Goal: Find specific page/section: Find specific page/section

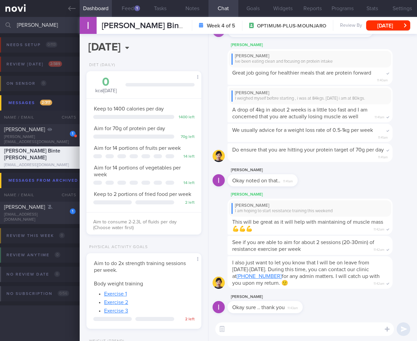
select select "9"
click at [23, 30] on input "adam" at bounding box center [208, 25] width 417 height 16
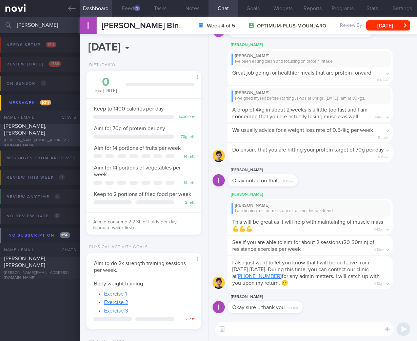
click at [35, 132] on div "[PERSON_NAME], [PERSON_NAME]" at bounding box center [39, 130] width 70 height 14
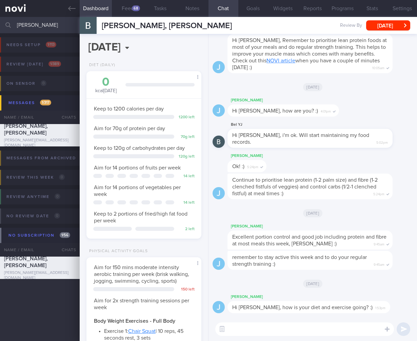
scroll to position [59, 98]
click at [35, 26] on input "belinda" at bounding box center [208, 25] width 417 height 16
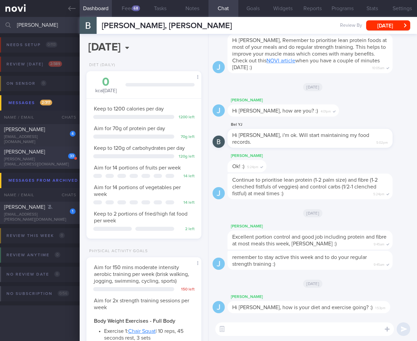
type input "joanne"
click at [52, 160] on div "joanne.chonghl@gmail.com" at bounding box center [40, 162] width 72 height 10
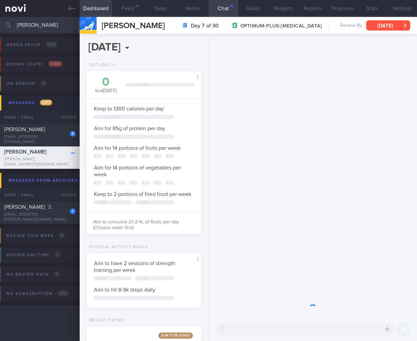
scroll to position [59, 98]
click at [402, 28] on button "[DATE]" at bounding box center [388, 25] width 44 height 10
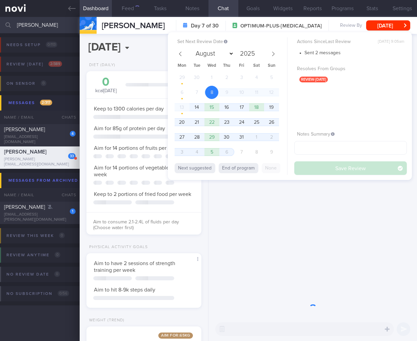
click at [196, 105] on span "14" at bounding box center [196, 107] width 13 height 13
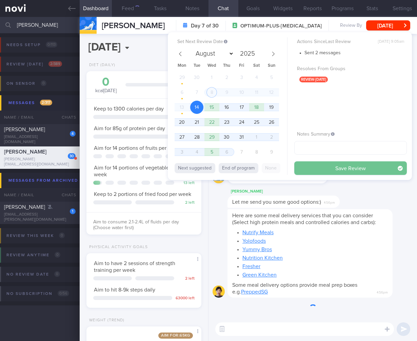
click at [363, 169] on button "Save Review" at bounding box center [350, 168] width 113 height 14
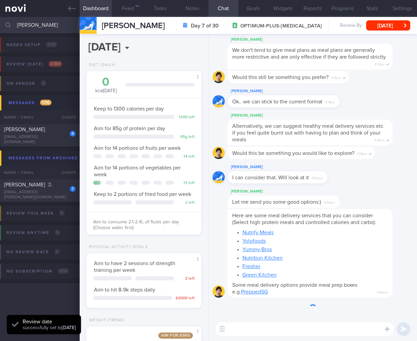
click at [358, 238] on li "Yolofoods" at bounding box center [314, 240] width 145 height 8
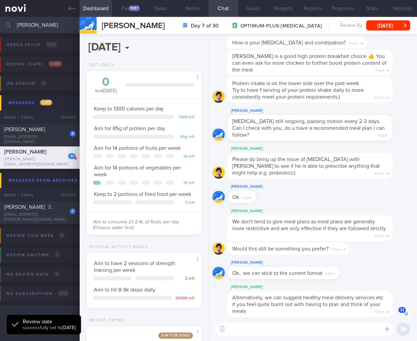
scroll to position [79, 0]
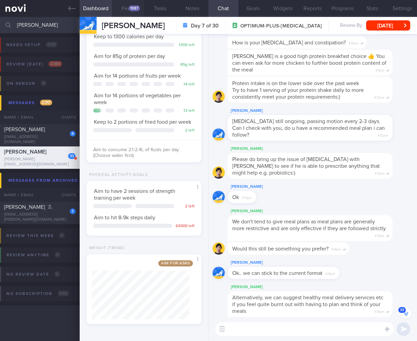
click at [136, 6] on div "1087" at bounding box center [134, 8] width 12 height 6
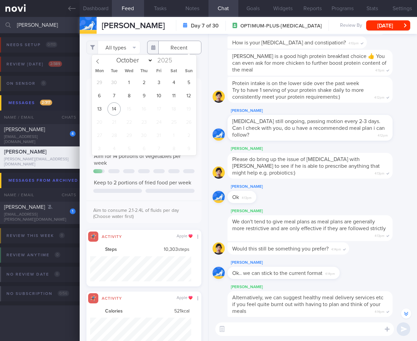
click at [169, 53] on body "You are offline! Some functionality will be unavailable Patients New Users Coac…" at bounding box center [208, 170] width 417 height 341
click at [167, 44] on input "text" at bounding box center [174, 48] width 54 height 14
click at [131, 45] on button "All types" at bounding box center [113, 48] width 54 height 14
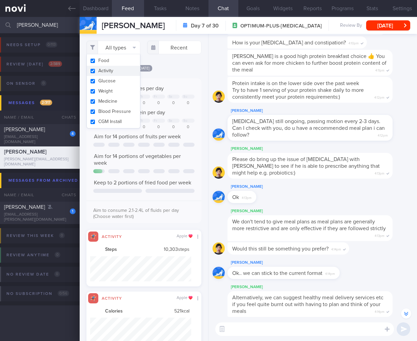
click at [112, 68] on button "Activity" at bounding box center [114, 71] width 54 height 10
click at [314, 224] on span "We don't tend to give meal plans as meal plans are generally more restrictive a…" at bounding box center [309, 225] width 154 height 12
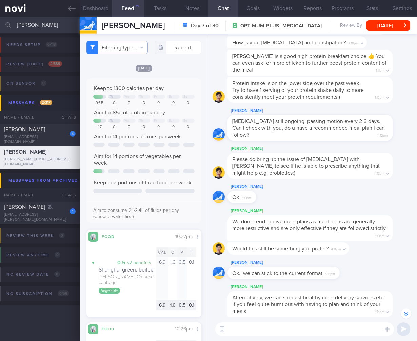
checkbox input "false"
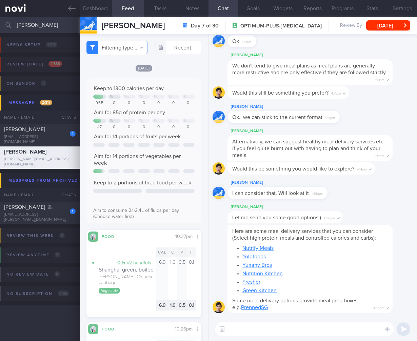
click at [251, 259] on ul "Nutrify Meals Yolofoods Yummy Bros Nutrition Kitchen Fresher Green Kitchen" at bounding box center [310, 268] width 156 height 51
drag, startPoint x: 282, startPoint y: 266, endPoint x: 265, endPoint y: 266, distance: 17.0
click at [265, 266] on li "Yummy Bros" at bounding box center [314, 264] width 145 height 8
drag, startPoint x: 40, startPoint y: 28, endPoint x: -71, endPoint y: 20, distance: 111.1
click at [0, 20] on html "You are offline! Some functionality will be unavailable Patients New Users Coac…" at bounding box center [208, 170] width 417 height 341
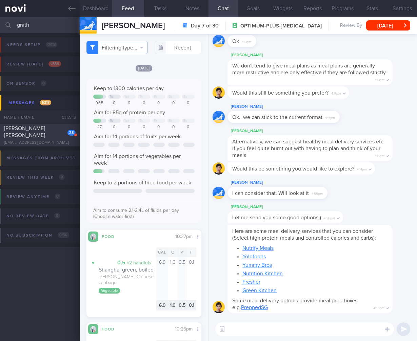
type input "grath"
click at [35, 131] on span "[PERSON_NAME] [PERSON_NAME]" at bounding box center [24, 132] width 41 height 12
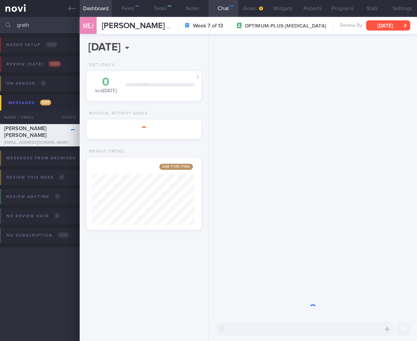
click at [403, 27] on button "Thu, 28 Aug" at bounding box center [388, 25] width 44 height 10
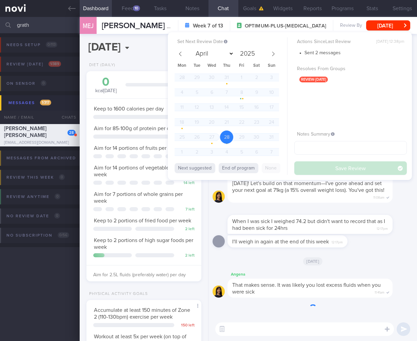
scroll to position [59, 98]
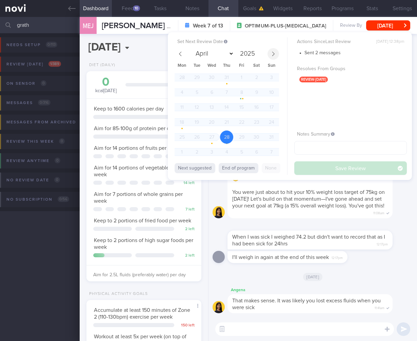
click at [269, 50] on span at bounding box center [273, 54] width 12 height 12
click at [273, 51] on span at bounding box center [273, 54] width 12 height 12
select select "9"
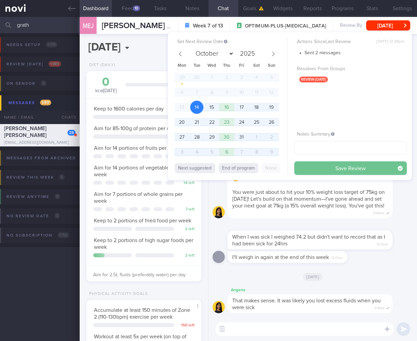
click at [374, 164] on button "Save Review" at bounding box center [350, 168] width 113 height 14
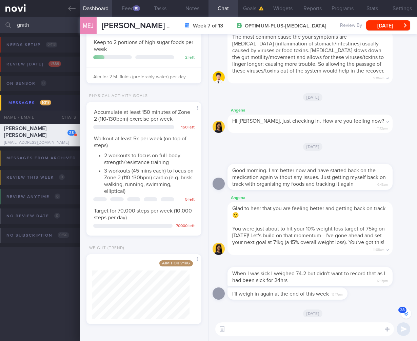
scroll to position [0, 0]
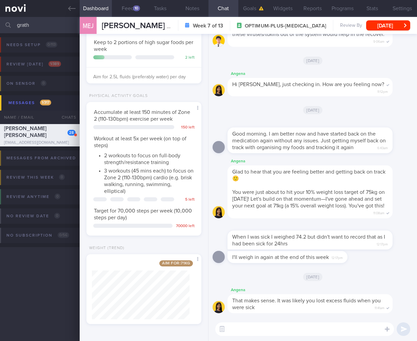
drag, startPoint x: 54, startPoint y: 27, endPoint x: -108, endPoint y: 12, distance: 162.1
click at [0, 12] on html "You are offline! Some functionality will be unavailable Patients New Users Coac…" at bounding box center [208, 170] width 417 height 341
drag, startPoint x: 59, startPoint y: 29, endPoint x: -5, endPoint y: 26, distance: 64.1
click at [0, 26] on html "You are offline! Some functionality will be unavailable Patients New Users Coac…" at bounding box center [208, 170] width 417 height 341
type input "elsie"
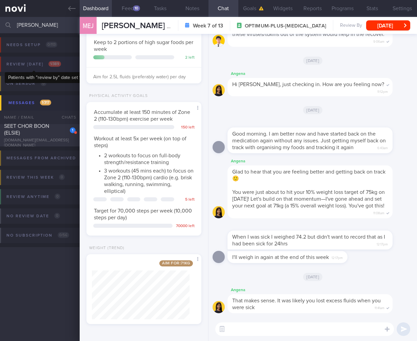
click at [48, 62] on div "Review today 1 / 389" at bounding box center [34, 64] width 58 height 9
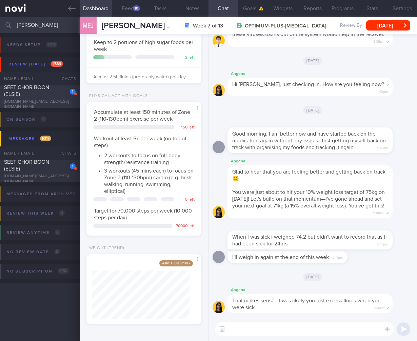
click at [38, 96] on div "SEET CHOR BOON (ELSIE)" at bounding box center [39, 91] width 70 height 14
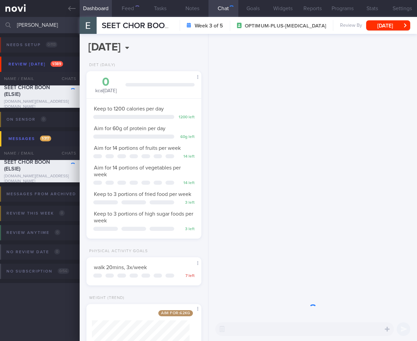
scroll to position [59, 98]
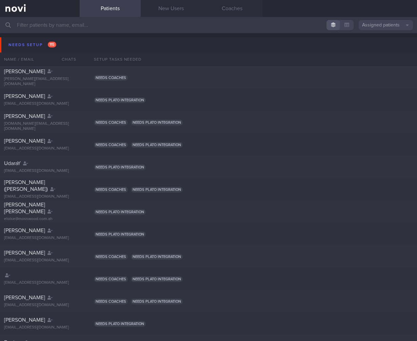
click at [115, 26] on input "text" at bounding box center [208, 25] width 417 height 16
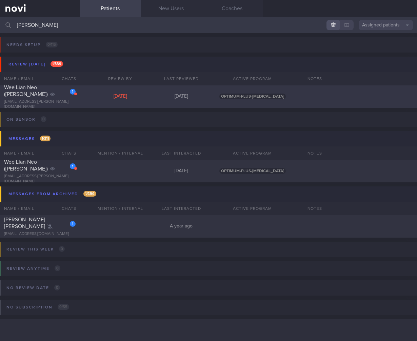
type input "[PERSON_NAME]"
click at [56, 98] on div "Wee Lian Neo ([PERSON_NAME])" at bounding box center [39, 91] width 70 height 14
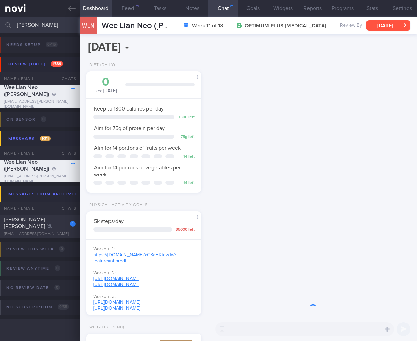
click at [408, 27] on button "[DATE]" at bounding box center [388, 25] width 44 height 10
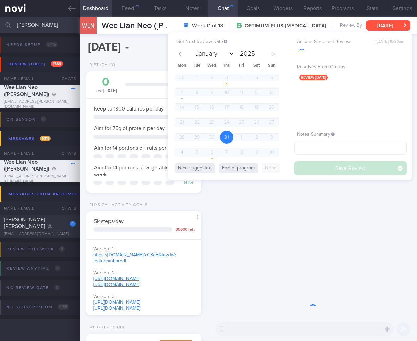
scroll to position [338938, 338899]
click at [379, 21] on button "[DATE]" at bounding box center [388, 25] width 44 height 10
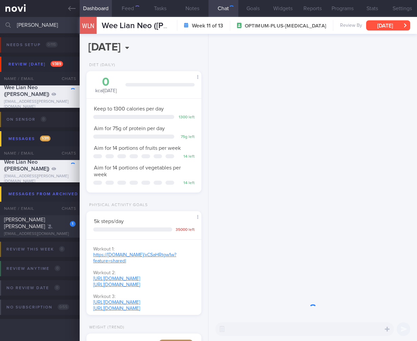
click at [379, 21] on button "[DATE]" at bounding box center [388, 25] width 44 height 10
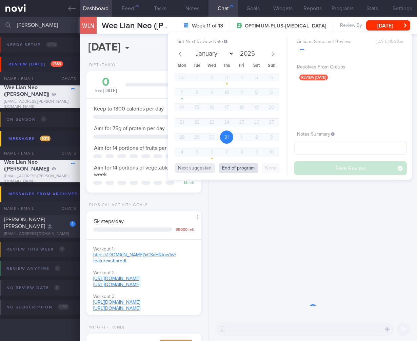
click at [233, 166] on button "End of program" at bounding box center [239, 168] width 40 height 10
select select "9"
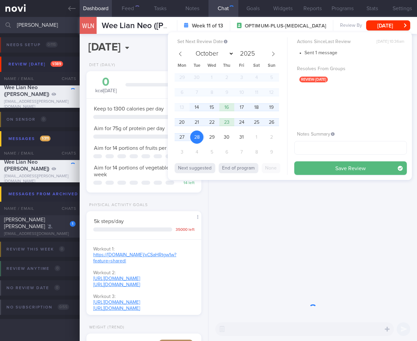
click at [203, 111] on div "29 30 1 2 3 4 5 6 7 8 9 10 11 12 13 14 15 16 17 18 19 20 21 22 23 24 25 26 27 2…" at bounding box center [227, 115] width 104 height 89
click at [197, 109] on span "14" at bounding box center [196, 107] width 13 height 13
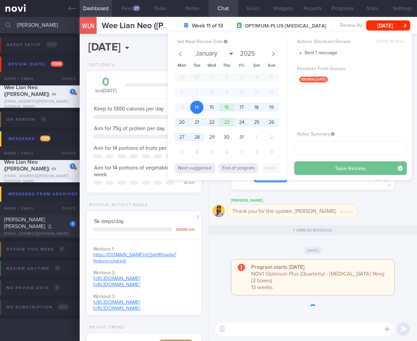
click at [337, 167] on button "Save Review" at bounding box center [350, 168] width 113 height 14
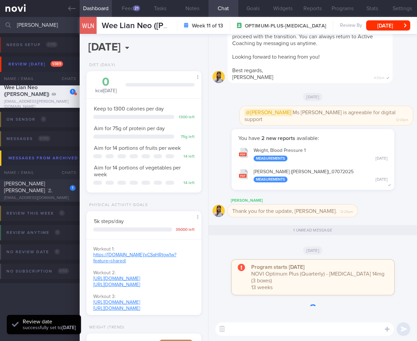
scroll to position [103, 0]
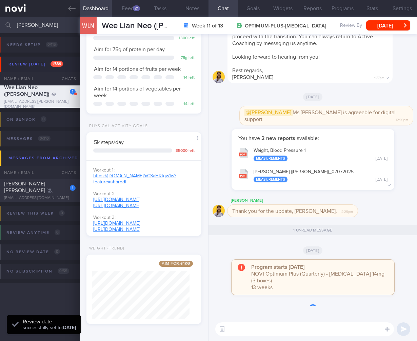
click at [290, 221] on div "[PERSON_NAME] Thank you for the update, [PERSON_NAME]. 12:25pm" at bounding box center [313, 209] width 200 height 24
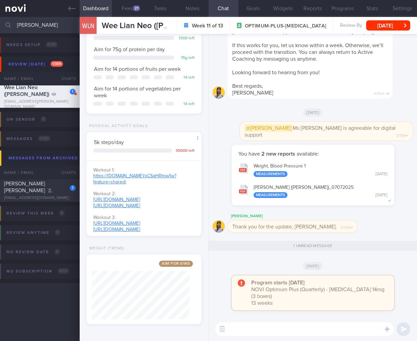
click at [15, 28] on div at bounding box center [8, 25] width 15 height 16
click at [18, 28] on input "[PERSON_NAME]" at bounding box center [208, 25] width 417 height 16
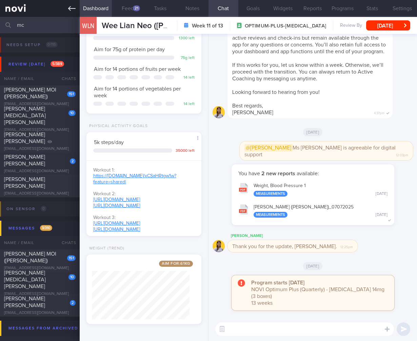
type input "mc"
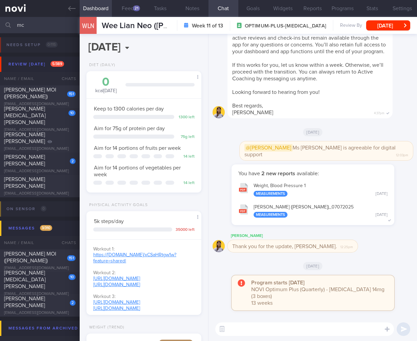
select select "9"
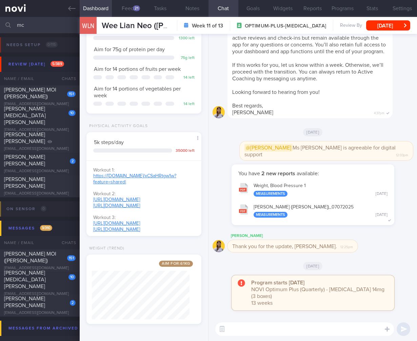
drag, startPoint x: 27, startPoint y: 25, endPoint x: -53, endPoint y: 17, distance: 80.4
click at [0, 17] on html "You are offline! Some functionality will be unavailable Patients New Users Coac…" at bounding box center [208, 170] width 417 height 341
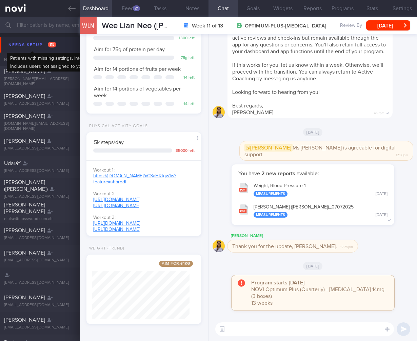
click at [51, 42] on span "115" at bounding box center [52, 45] width 8 height 6
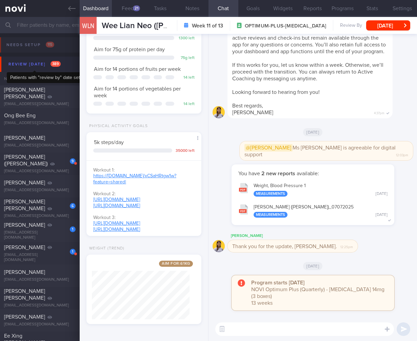
click at [40, 65] on div "Review today 389" at bounding box center [35, 64] width 56 height 9
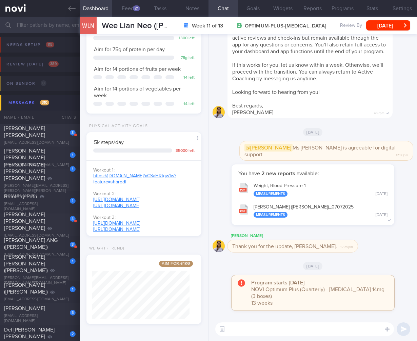
click at [49, 31] on input "text" at bounding box center [208, 25] width 417 height 16
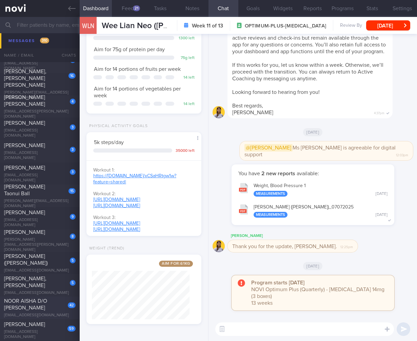
scroll to position [636, 0]
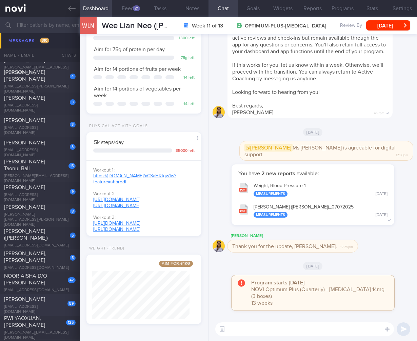
click at [42, 307] on div "[EMAIL_ADDRESS][DOMAIN_NAME]" at bounding box center [40, 309] width 72 height 10
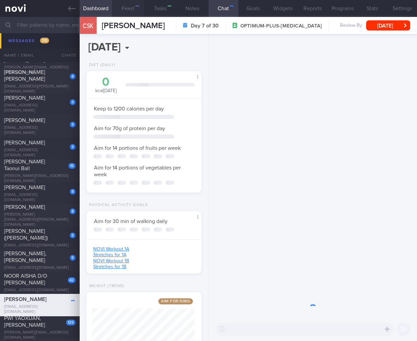
scroll to position [338948, 338899]
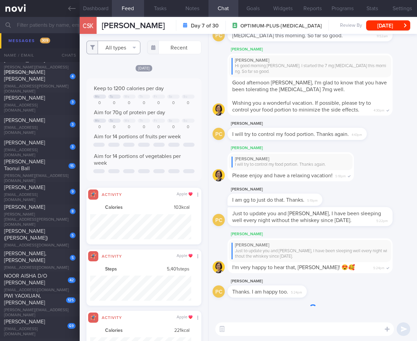
click at [136, 48] on button "All types" at bounding box center [113, 48] width 54 height 14
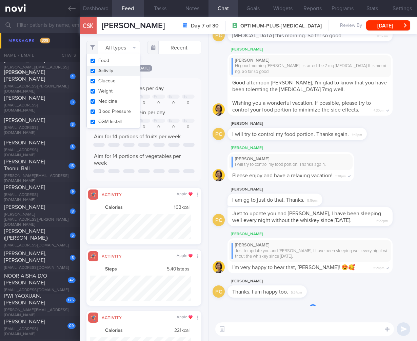
click at [120, 73] on button "Activity" at bounding box center [114, 71] width 54 height 10
checkbox input "false"
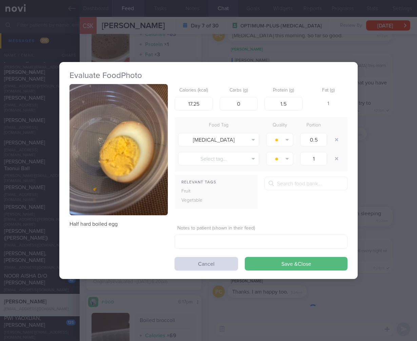
click at [133, 224] on div "Evaluate Food Photo Half hard boiled egg Calories (kcal) 17.25 Carbs (g) 0 Prot…" at bounding box center [208, 170] width 298 height 217
drag, startPoint x: 130, startPoint y: 223, endPoint x: 73, endPoint y: 217, distance: 57.0
click at [73, 217] on div "Half hard boiled egg" at bounding box center [118, 155] width 98 height 143
click at [237, 121] on div "Food Tag" at bounding box center [219, 125] width 88 height 9
click at [382, 160] on div "Evaluate Food Photo Half hard boiled egg Calories (kcal) 17.25 Carbs (g) 0 Prot…" at bounding box center [208, 170] width 417 height 341
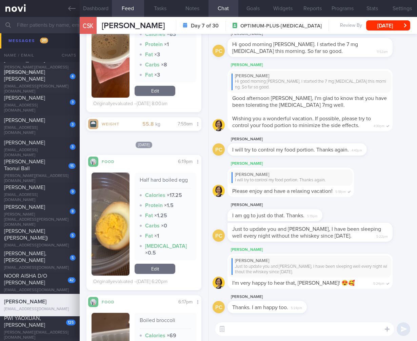
click at [53, 26] on input "text" at bounding box center [208, 25] width 417 height 16
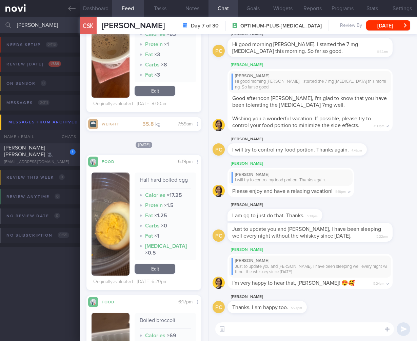
drag, startPoint x: 45, startPoint y: 26, endPoint x: -8, endPoint y: 23, distance: 53.3
click at [0, 23] on html "You are offline! Some functionality will be unavailable Patients New Users Coac…" at bounding box center [208, 170] width 417 height 341
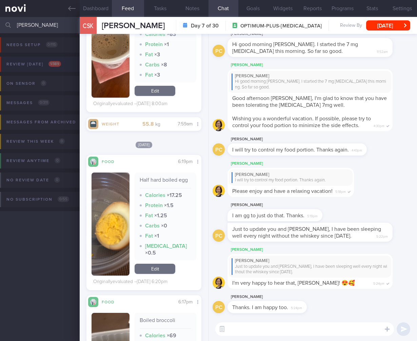
type input "wee lian"
click at [40, 69] on button "Review today 1 / 389" at bounding box center [207, 66] width 419 height 19
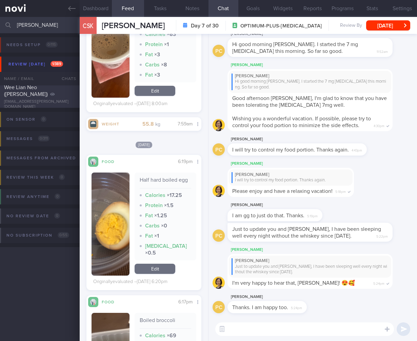
click at [39, 93] on div "Wee Lian Neo ([PERSON_NAME])" at bounding box center [39, 91] width 70 height 14
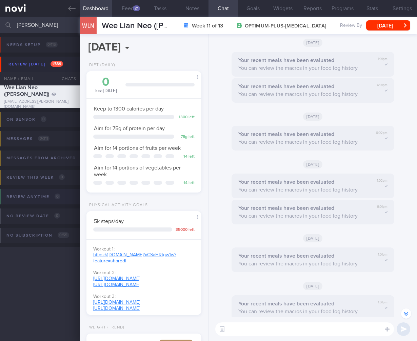
scroll to position [-7622, 0]
click at [126, 7] on button "Feed 21" at bounding box center [128, 8] width 32 height 17
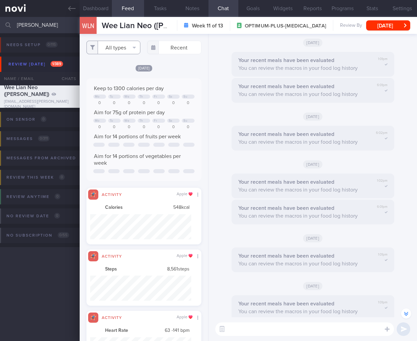
click at [123, 45] on button "All types" at bounding box center [113, 48] width 54 height 14
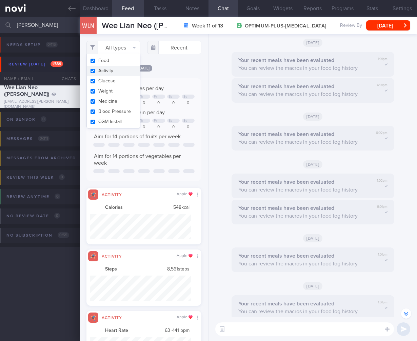
click at [126, 75] on button "Activity" at bounding box center [114, 71] width 54 height 10
checkbox input "false"
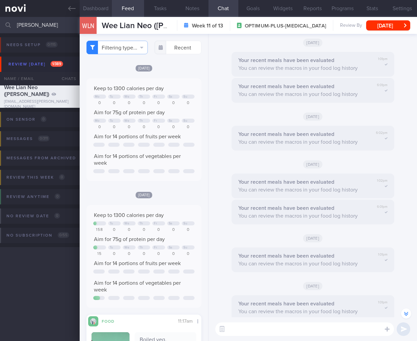
click at [101, 11] on button "Dashboard" at bounding box center [96, 8] width 32 height 17
